Goal: Transaction & Acquisition: Obtain resource

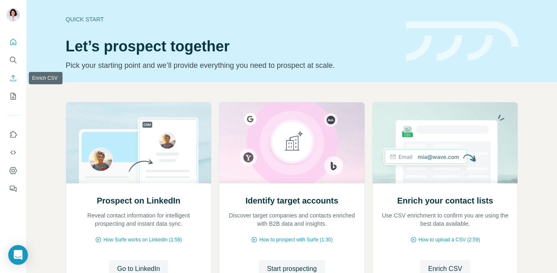
click at [11, 83] on button "Enrich CSV" at bounding box center [13, 78] width 13 height 15
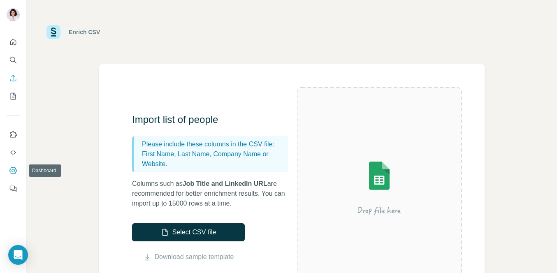
click at [14, 176] on button "Dashboard" at bounding box center [13, 170] width 13 height 15
click at [13, 59] on icon "Search" at bounding box center [13, 60] width 8 height 8
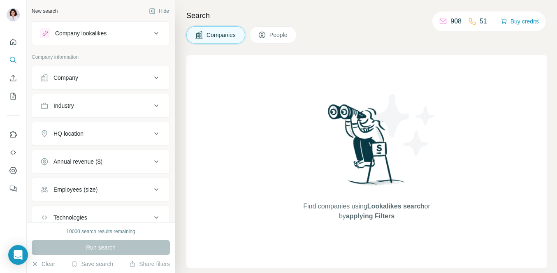
click at [370, 14] on h4 "Search" at bounding box center [366, 16] width 361 height 12
click at [395, 25] on div "Search Companies People Find companies using Lookalikes search or by applying F…" at bounding box center [366, 136] width 382 height 273
click at [14, 94] on icon "My lists" at bounding box center [13, 96] width 8 height 8
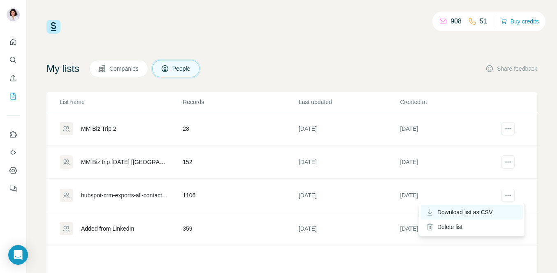
click at [504, 212] on div "Download list as CSV" at bounding box center [472, 212] width 102 height 15
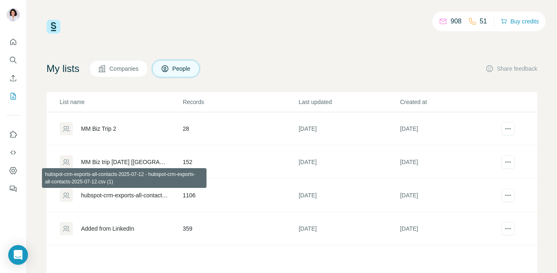
click at [121, 195] on div "hubspot-crm-exports-all-contacts-2025-07-12 - hubspot-crm-exports-all-contacts-…" at bounding box center [125, 195] width 88 height 8
